Goal: Obtain resource: Obtain resource

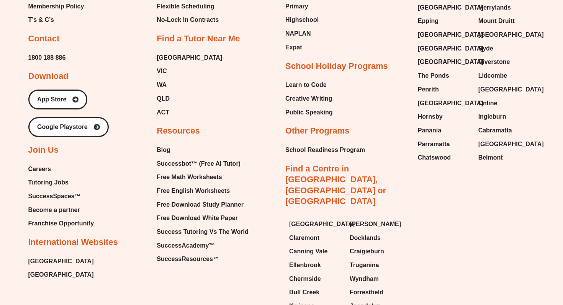
scroll to position [3295, 0]
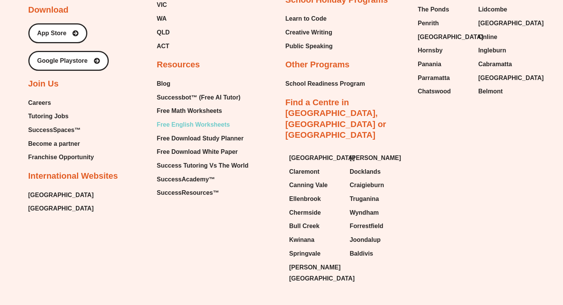
click at [195, 119] on span "Free English Worksheets" at bounding box center [193, 124] width 73 height 11
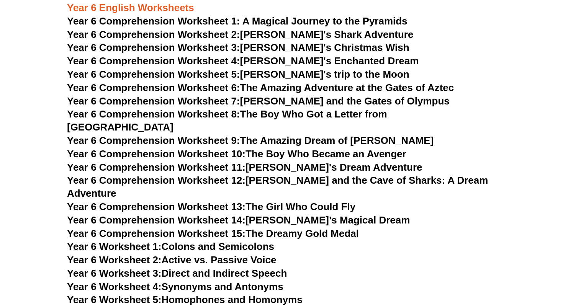
scroll to position [3864, 0]
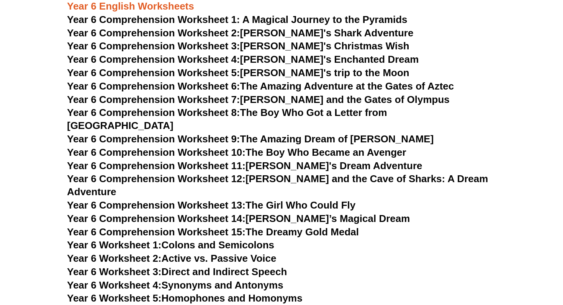
click at [337, 200] on link "Year 6 Comprehension Worksheet 13: The Girl Who Could Fly" at bounding box center [211, 205] width 288 height 11
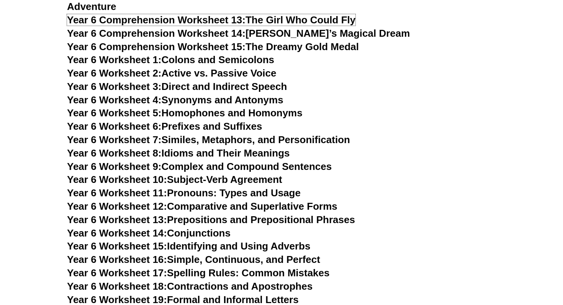
scroll to position [4051, 0]
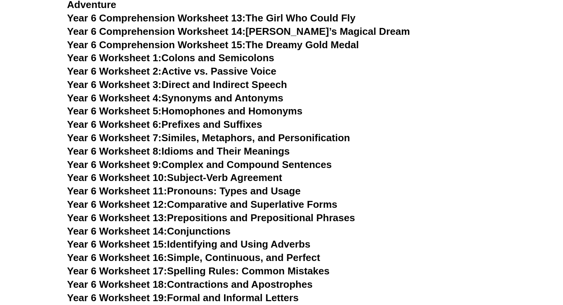
click at [256, 92] on link "Year 6 Worksheet 4: Synonyms and Antonyms" at bounding box center [175, 97] width 216 height 11
click at [379, 172] on h3 "Year 6 Worksheet 10: Subject-Verb Agreement" at bounding box center [281, 178] width 429 height 13
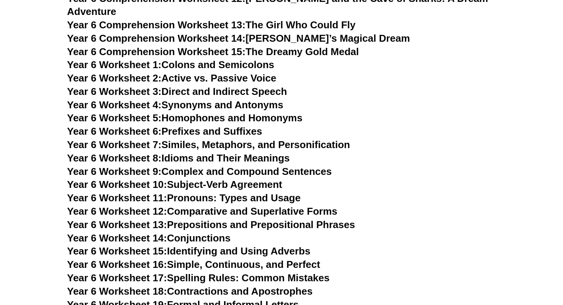
scroll to position [4038, 0]
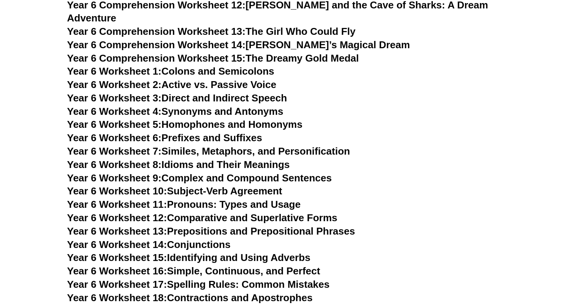
click at [234, 132] on link "Year 6 Worksheet 6: Prefixes and Suffixes" at bounding box center [164, 137] width 195 height 11
click at [276, 226] on link "Year 6 Worksheet 13: Prepositions and Prepositional Phrases" at bounding box center [211, 231] width 288 height 11
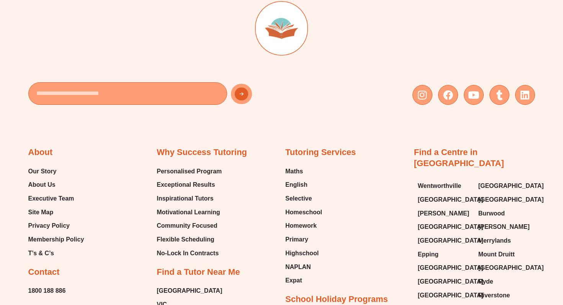
scroll to position [7582, 0]
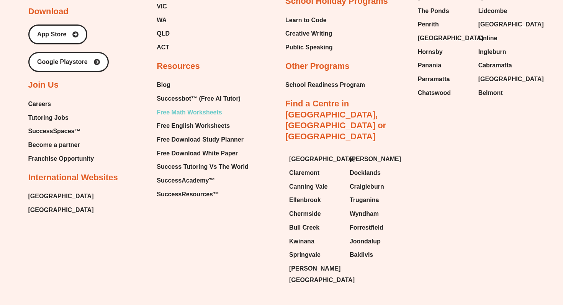
click at [204, 107] on span "Free Math Worksheets" at bounding box center [189, 112] width 65 height 11
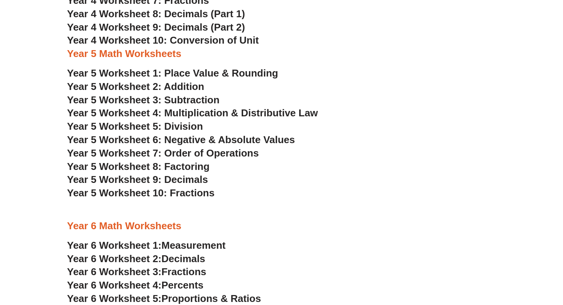
scroll to position [1272, 0]
click at [177, 165] on span "Year 5 Worksheet 8: Factoring" at bounding box center [138, 166] width 143 height 11
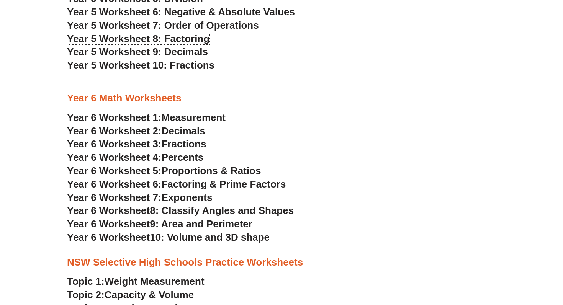
scroll to position [1403, 0]
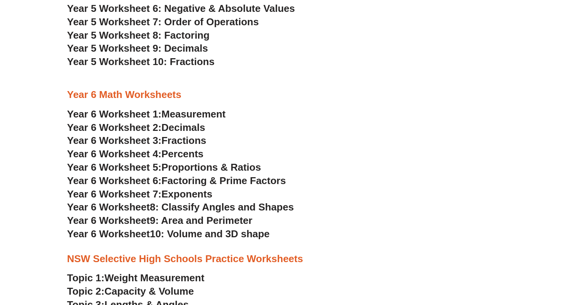
click at [200, 195] on span "Exponents" at bounding box center [187, 193] width 51 height 11
click at [219, 223] on span "9: Area and Perimeter" at bounding box center [201, 220] width 103 height 11
click at [177, 128] on span "Decimals" at bounding box center [184, 127] width 44 height 11
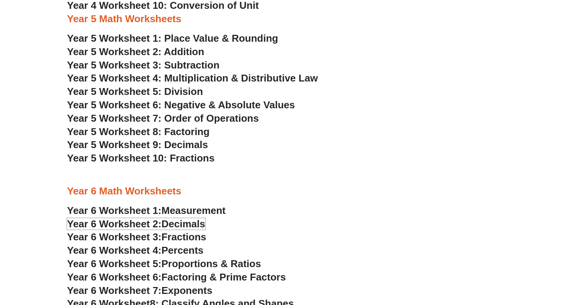
scroll to position [1304, 0]
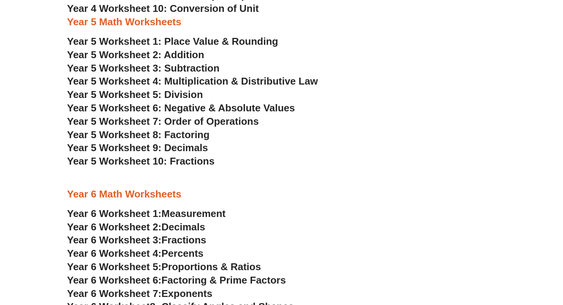
click at [193, 96] on span "Year 5 Worksheet 5: Division" at bounding box center [135, 94] width 136 height 11
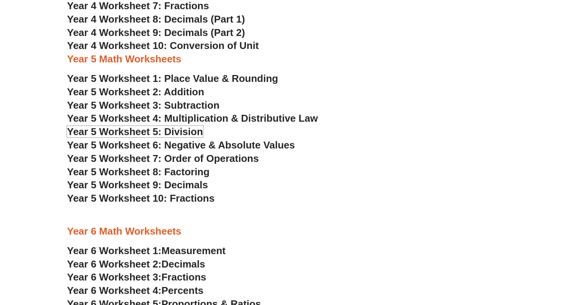
scroll to position [1267, 0]
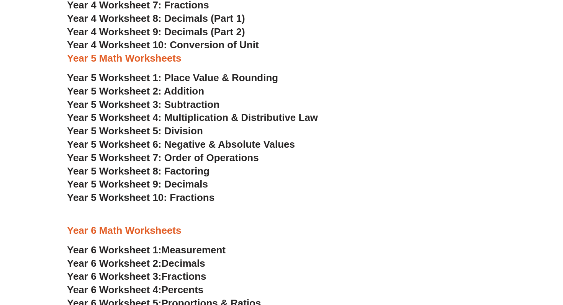
click at [189, 89] on span "Year 5 Worksheet 2: Addition" at bounding box center [135, 90] width 137 height 11
click at [424, 84] on h3 "Year 5 Worksheet 1: Place Value & Rounding" at bounding box center [281, 78] width 429 height 13
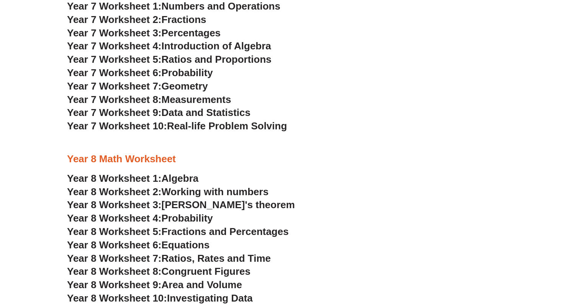
scroll to position [1937, 0]
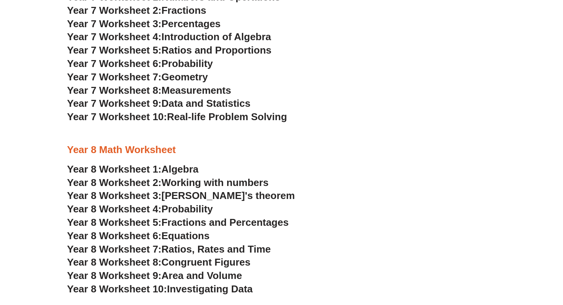
click at [197, 103] on span "Data and Statistics" at bounding box center [206, 103] width 89 height 11
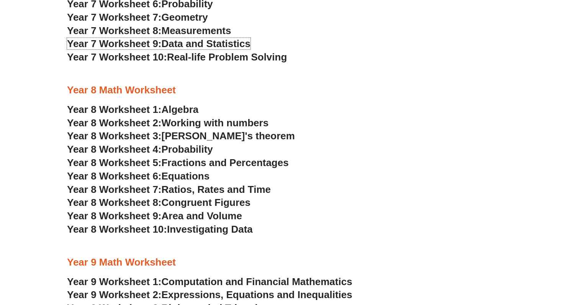
scroll to position [1999, 0]
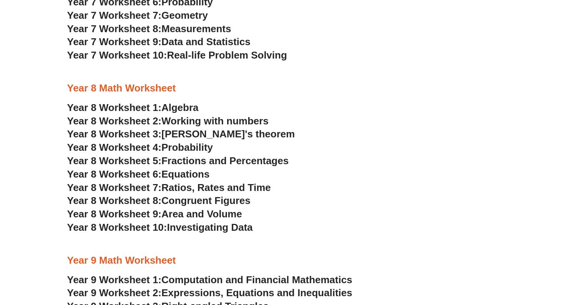
click at [221, 228] on span "Investigating Data" at bounding box center [210, 227] width 86 height 11
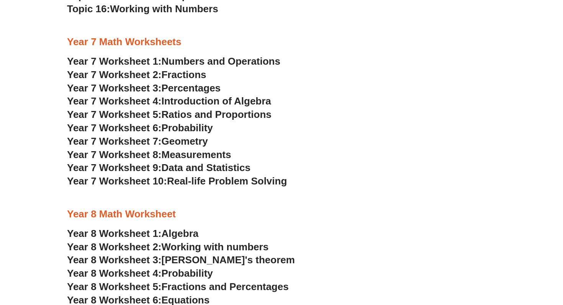
scroll to position [1872, 0]
click at [241, 178] on span "Real-life Problem Solving" at bounding box center [227, 181] width 120 height 11
click at [195, 128] on span "Probability" at bounding box center [187, 128] width 51 height 11
click at [328, 110] on h3 "Year 7 Worksheet 5: Ratios and Proportions" at bounding box center [281, 115] width 429 height 13
